Goal: Task Accomplishment & Management: Manage account settings

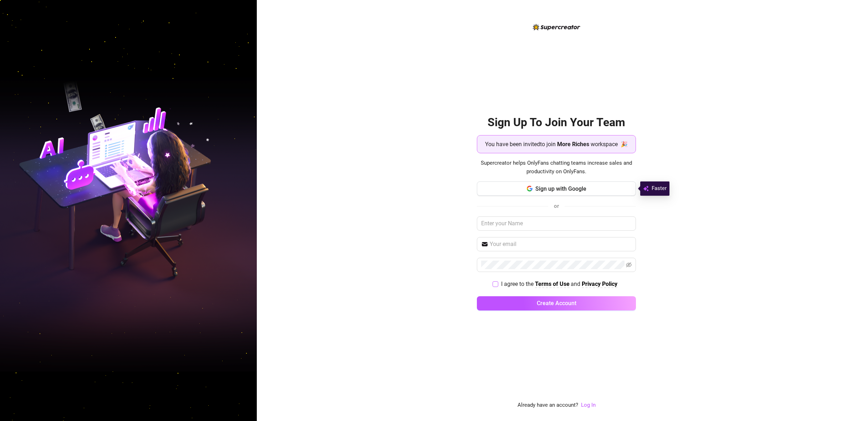
click at [496, 283] on input "I agree to the Terms of Use and Privacy Policy" at bounding box center [494, 283] width 5 height 5
checkbox input "true"
click at [578, 189] on span "Sign up with Google" at bounding box center [560, 188] width 51 height 7
click at [562, 220] on input "text" at bounding box center [556, 223] width 159 height 14
type input "Ahlee"
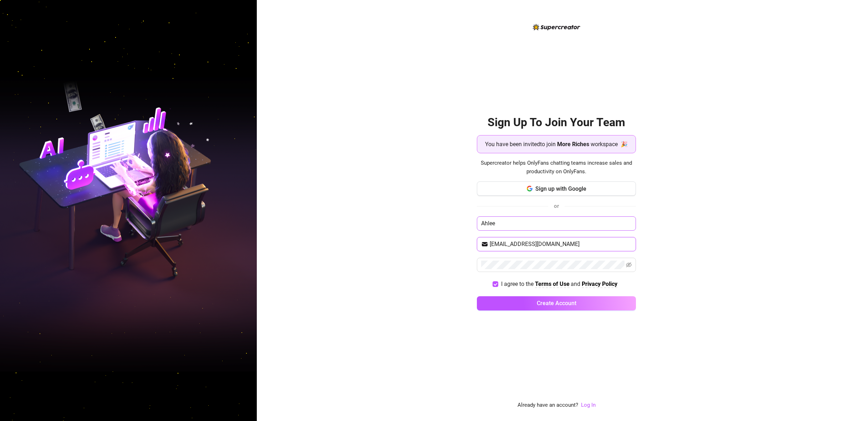
type input "[EMAIL_ADDRESS][DOMAIN_NAME]"
click at [631, 262] on icon "eye-invisible" at bounding box center [629, 265] width 6 height 6
click at [603, 300] on button "Create Account" at bounding box center [556, 303] width 159 height 14
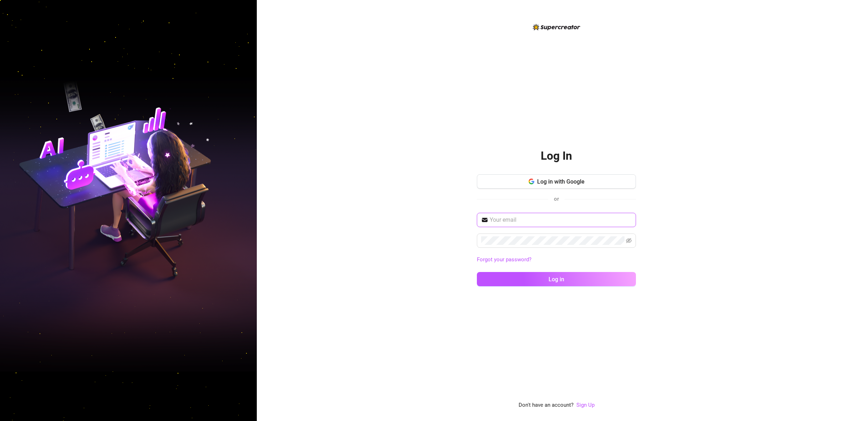
click at [532, 221] on input "text" at bounding box center [561, 220] width 142 height 9
type input "[EMAIL_ADDRESS][DOMAIN_NAME]"
click at [632, 238] on span at bounding box center [556, 241] width 159 height 14
click at [629, 239] on icon "eye-invisible" at bounding box center [629, 241] width 6 height 6
click at [582, 406] on link "Sign Up" at bounding box center [585, 405] width 18 height 6
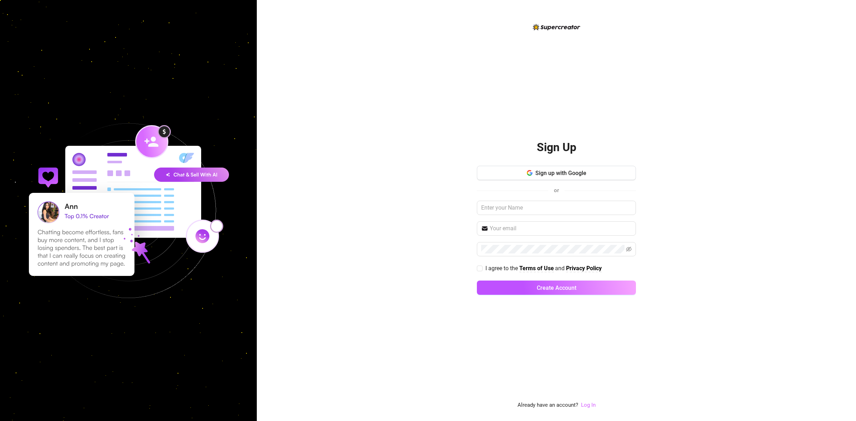
click at [587, 408] on link "Log In" at bounding box center [588, 405] width 15 height 9
click at [591, 407] on link "Log In" at bounding box center [588, 405] width 15 height 6
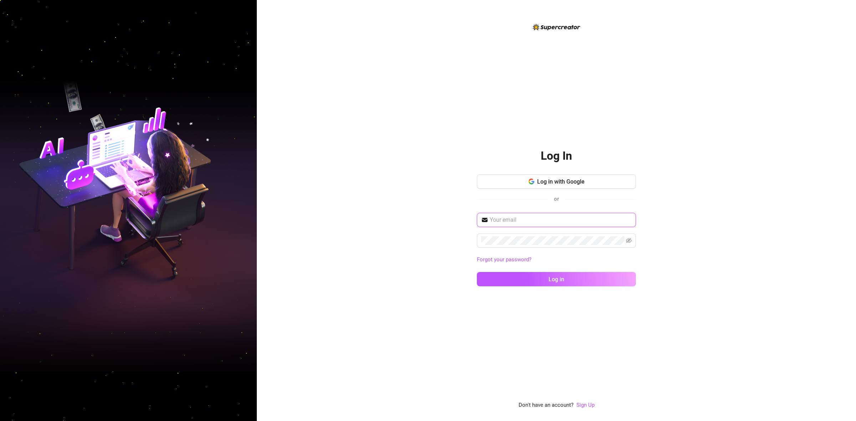
click at [548, 219] on input "text" at bounding box center [561, 220] width 142 height 9
type input "[EMAIL_ADDRESS][DOMAIN_NAME]"
click at [627, 242] on icon "eye-invisible" at bounding box center [629, 240] width 6 height 5
click at [539, 277] on button "Log in" at bounding box center [556, 279] width 159 height 14
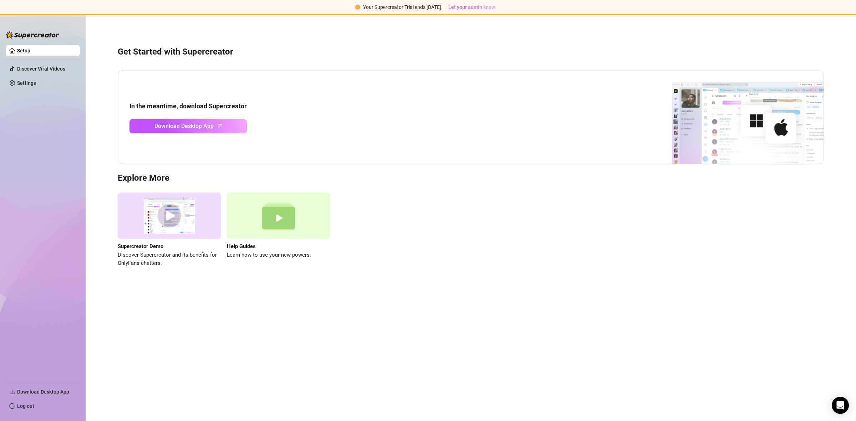
click at [478, 244] on div "Supercreator Demo Discover Supercreator and its benefits for OnlyFans chatters.…" at bounding box center [471, 230] width 706 height 75
click at [406, 42] on div "Get Started with Supercreator In the meantime, download Supercreator Download D…" at bounding box center [471, 153] width 756 height 266
